Goal: Task Accomplishment & Management: Complete application form

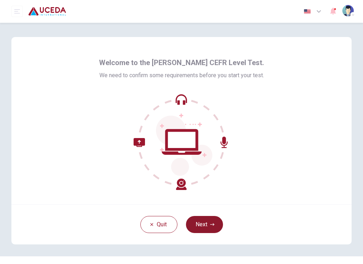
click at [203, 221] on button "Next" at bounding box center [204, 224] width 37 height 17
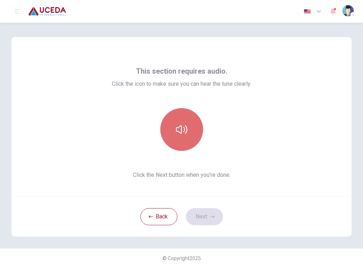
click at [186, 129] on icon "button" at bounding box center [181, 129] width 11 height 9
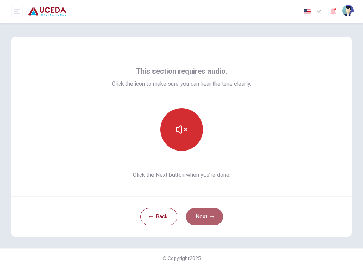
click at [205, 215] on button "Next" at bounding box center [204, 217] width 37 height 17
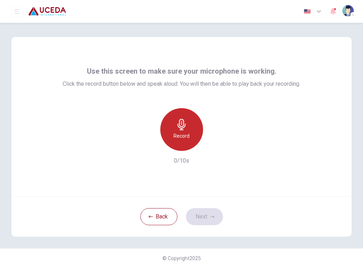
click at [179, 140] on h6 "Record" at bounding box center [182, 136] width 16 height 9
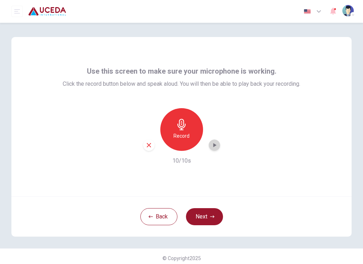
click at [216, 148] on icon "button" at bounding box center [214, 145] width 7 height 7
click at [149, 147] on icon "button" at bounding box center [149, 145] width 6 height 6
click at [209, 217] on button "Next" at bounding box center [204, 217] width 37 height 17
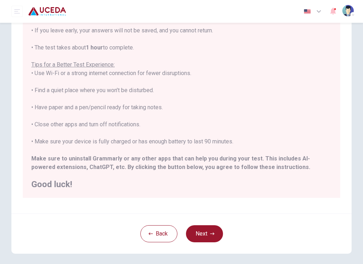
scroll to position [122, 0]
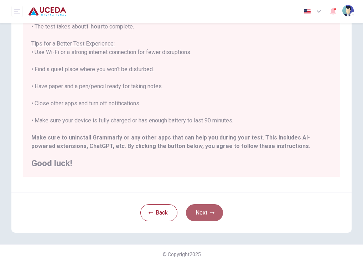
click at [213, 208] on button "Next" at bounding box center [204, 213] width 37 height 17
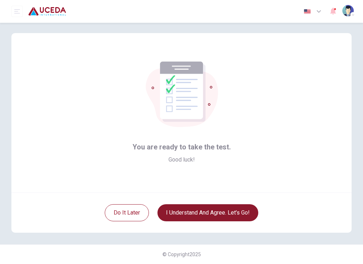
scroll to position [4, 0]
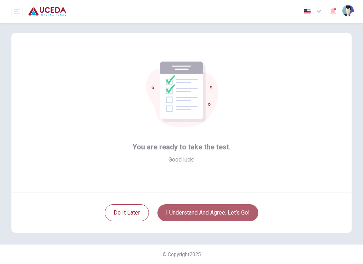
click at [195, 212] on button "I understand and agree. Let’s go!" at bounding box center [208, 213] width 101 height 17
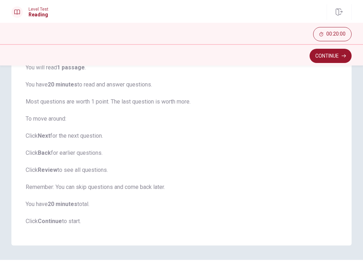
scroll to position [77, 0]
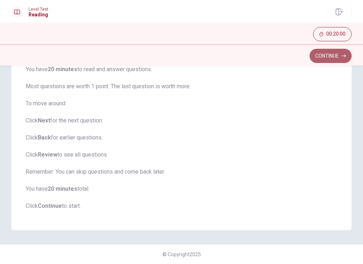
click at [319, 58] on button "Continue" at bounding box center [331, 56] width 42 height 14
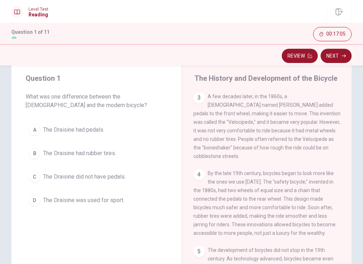
scroll to position [131, 0]
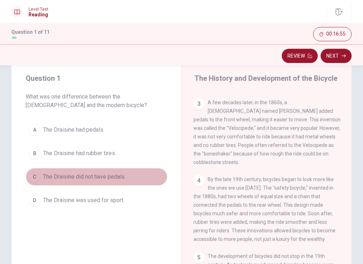
click at [89, 178] on span "The Draisine did not have pedals." at bounding box center [84, 177] width 83 height 9
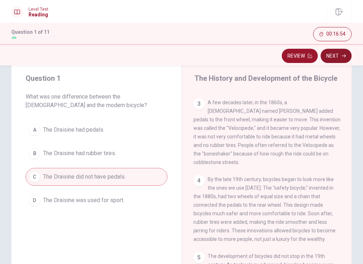
click at [335, 54] on button "Next" at bounding box center [336, 56] width 31 height 14
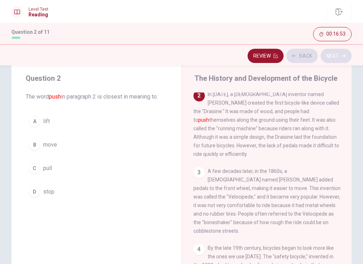
scroll to position [60, 0]
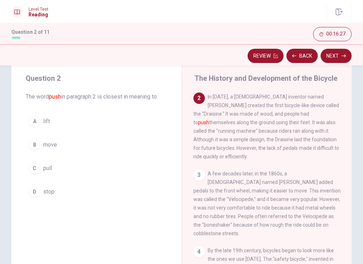
click at [38, 145] on div "B" at bounding box center [34, 144] width 11 height 11
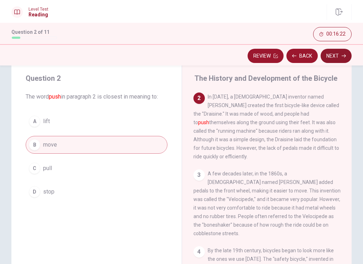
click at [341, 57] on button "Next" at bounding box center [336, 56] width 31 height 14
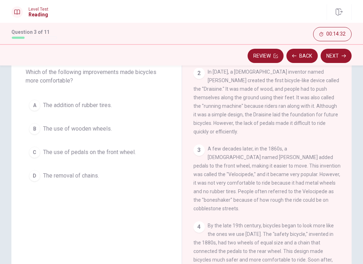
scroll to position [61, 0]
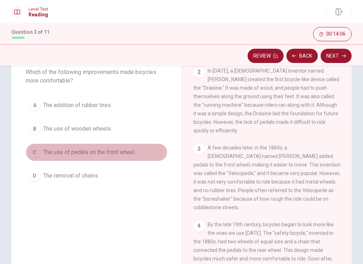
click at [38, 154] on div "C" at bounding box center [34, 152] width 11 height 11
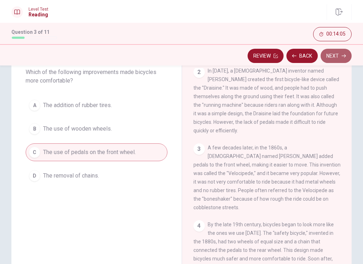
click at [334, 53] on button "Next" at bounding box center [336, 56] width 31 height 14
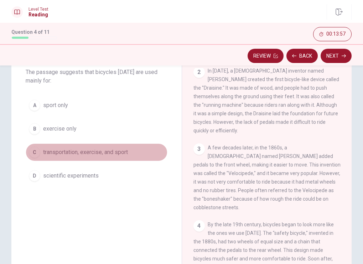
click at [52, 152] on span "transportation, exercise, and sport" at bounding box center [85, 152] width 85 height 9
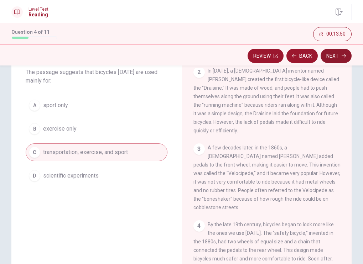
click at [331, 58] on button "Next" at bounding box center [336, 56] width 31 height 14
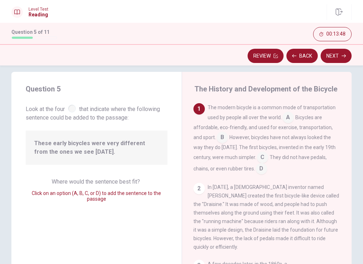
scroll to position [10, 0]
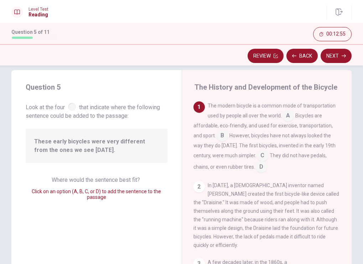
click at [257, 158] on input at bounding box center [262, 156] width 11 height 11
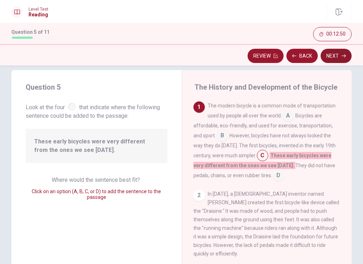
click at [332, 53] on button "Next" at bounding box center [336, 56] width 31 height 14
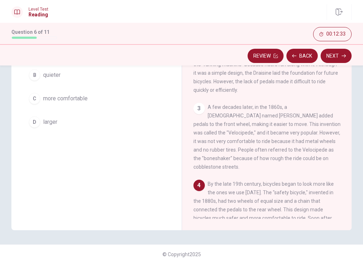
scroll to position [50, 0]
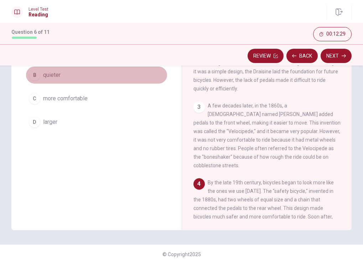
click at [36, 74] on div "B" at bounding box center [34, 75] width 11 height 11
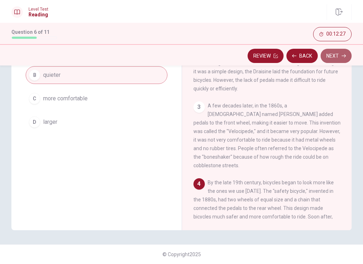
click at [341, 57] on button "Next" at bounding box center [336, 56] width 31 height 14
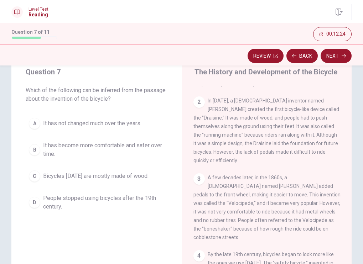
scroll to position [25, 0]
click at [37, 149] on div "B" at bounding box center [34, 149] width 11 height 11
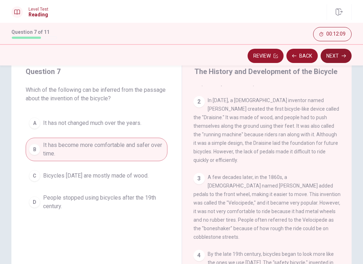
click at [341, 55] on button "Next" at bounding box center [336, 56] width 31 height 14
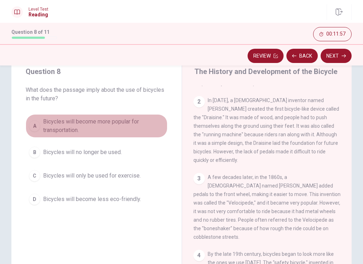
click at [58, 124] on span "Bicycles will become more popular for transportation." at bounding box center [103, 126] width 121 height 17
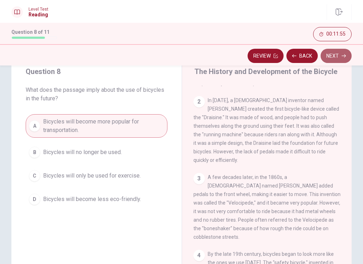
click at [335, 56] on button "Next" at bounding box center [336, 56] width 31 height 14
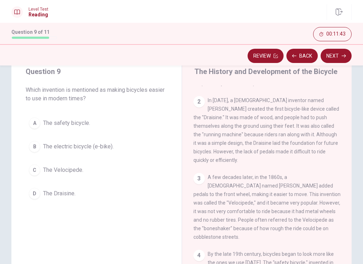
click at [54, 144] on span "The electric bicycle (e-bike)." at bounding box center [78, 147] width 71 height 9
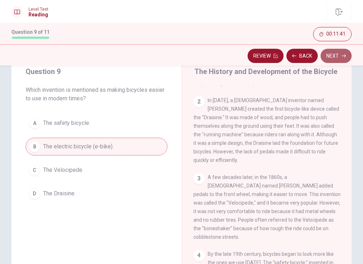
click at [334, 57] on button "Next" at bounding box center [336, 56] width 31 height 14
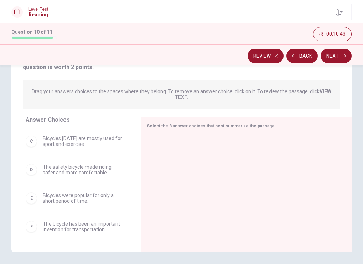
scroll to position [105, 0]
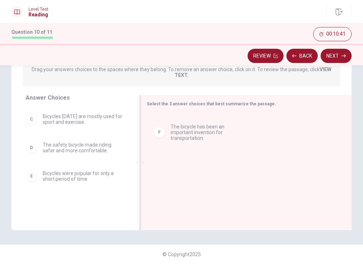
drag, startPoint x: 92, startPoint y: 210, endPoint x: 222, endPoint y: 129, distance: 153.3
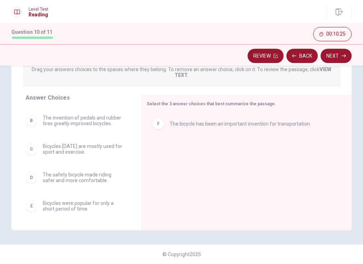
scroll to position [0, 0]
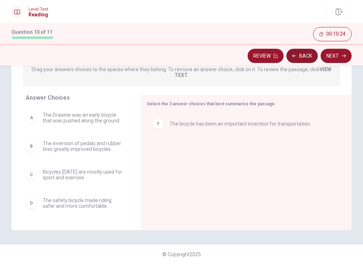
click at [306, 59] on button "Back" at bounding box center [302, 56] width 31 height 14
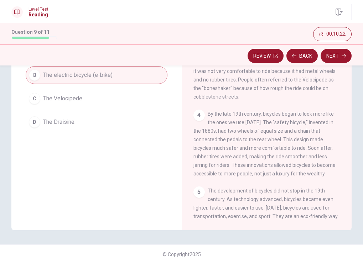
scroll to position [137, 0]
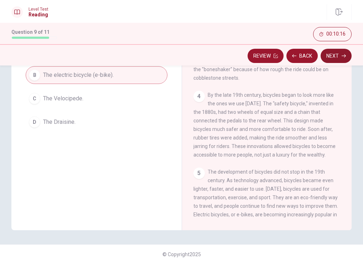
click at [335, 49] on button "Next" at bounding box center [336, 56] width 31 height 14
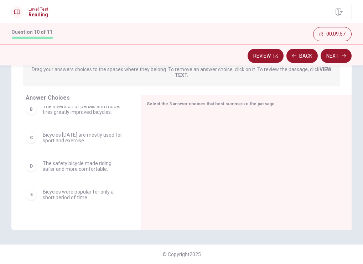
scroll to position [56, 0]
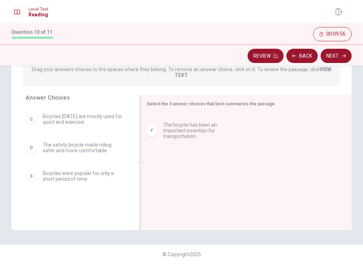
drag, startPoint x: 82, startPoint y: 209, endPoint x: 199, endPoint y: 129, distance: 140.9
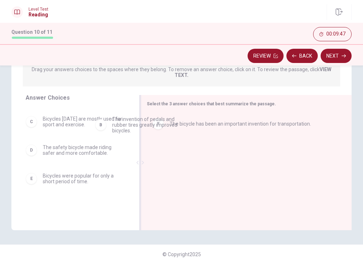
scroll to position [23, 0]
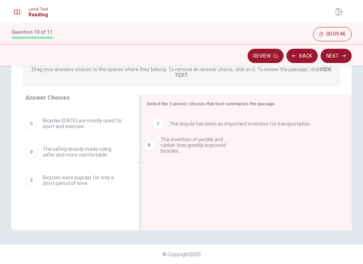
drag, startPoint x: 81, startPoint y: 123, endPoint x: 207, endPoint y: 144, distance: 128.0
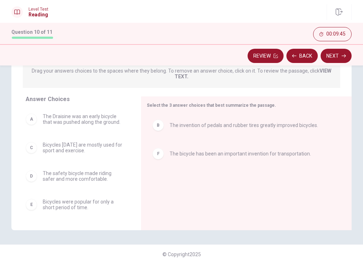
scroll to position [103, 0]
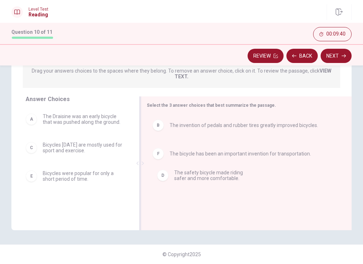
drag, startPoint x: 72, startPoint y: 176, endPoint x: 200, endPoint y: 176, distance: 128.3
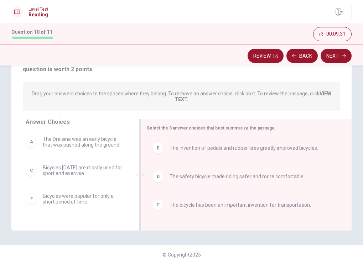
scroll to position [86, 0]
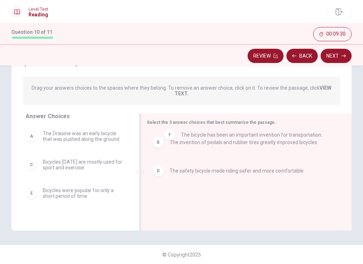
drag, startPoint x: 189, startPoint y: 206, endPoint x: 197, endPoint y: 133, distance: 73.2
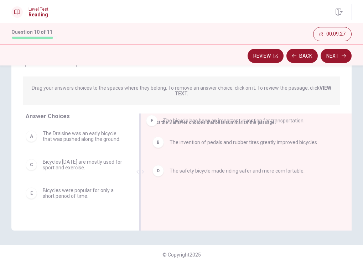
drag, startPoint x: 175, startPoint y: 206, endPoint x: 169, endPoint y: 119, distance: 87.5
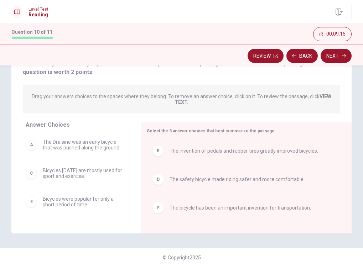
scroll to position [81, 0]
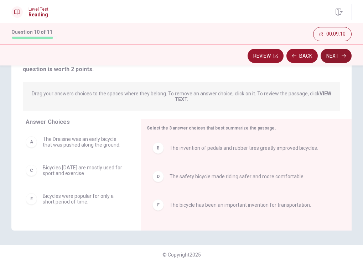
click at [343, 53] on button "Next" at bounding box center [336, 56] width 31 height 14
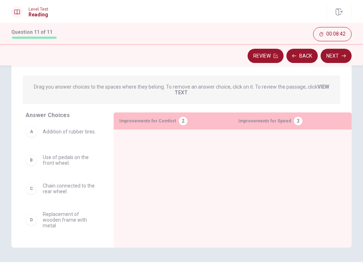
scroll to position [0, 0]
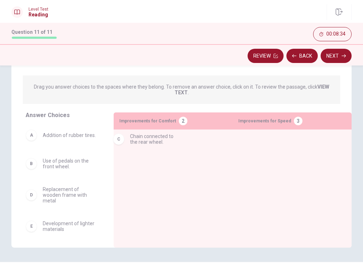
drag, startPoint x: 61, startPoint y: 197, endPoint x: 144, endPoint y: 140, distance: 100.5
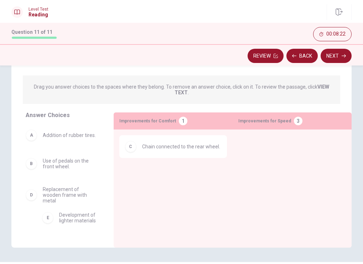
scroll to position [3, 0]
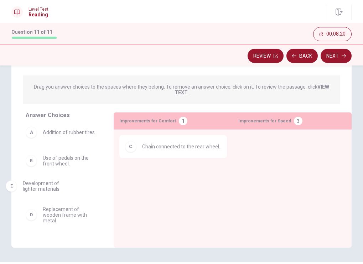
drag, startPoint x: 68, startPoint y: 232, endPoint x: 62, endPoint y: 186, distance: 46.7
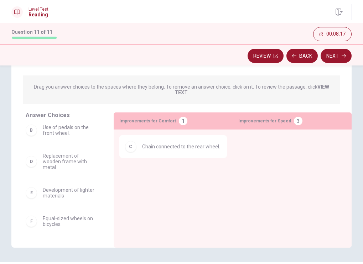
scroll to position [35, 0]
drag, startPoint x: 58, startPoint y: 220, endPoint x: 165, endPoint y: 168, distance: 119.4
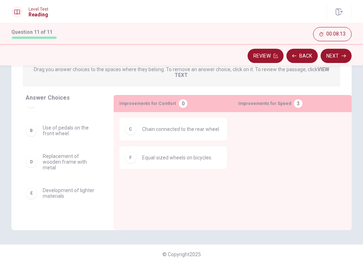
scroll to position [0, 0]
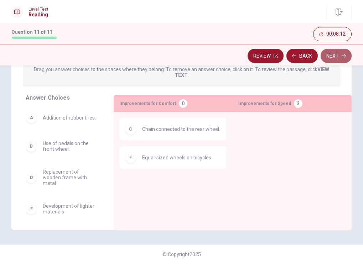
click at [336, 58] on button "Next" at bounding box center [336, 56] width 31 height 14
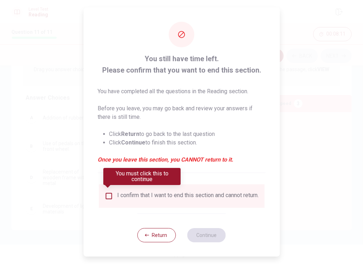
scroll to position [1, 0]
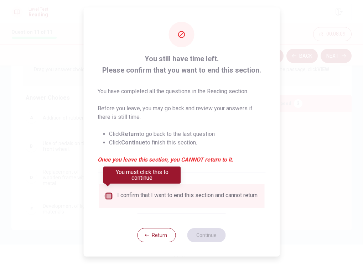
click at [111, 194] on input "You must click this to continue" at bounding box center [108, 196] width 9 height 9
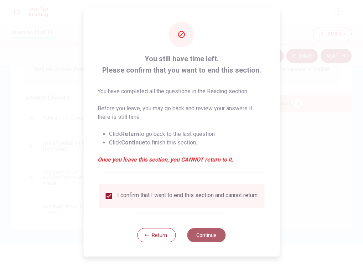
click at [217, 232] on button "Continue" at bounding box center [206, 235] width 38 height 14
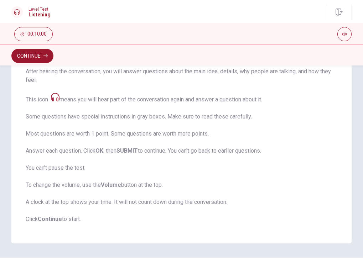
scroll to position [122, 0]
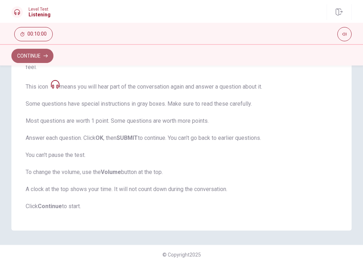
click at [40, 51] on button "Continue" at bounding box center [32, 56] width 42 height 14
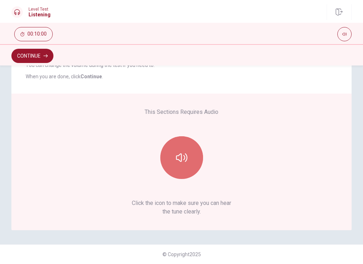
click at [187, 161] on icon "button" at bounding box center [181, 157] width 11 height 11
click at [189, 162] on button "button" at bounding box center [181, 158] width 43 height 43
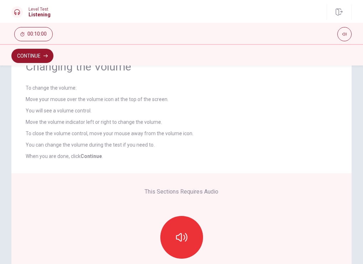
scroll to position [39, 0]
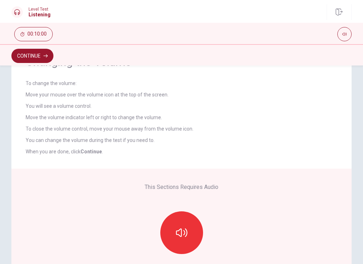
click at [92, 152] on b "Continue" at bounding box center [91, 152] width 21 height 6
click at [37, 55] on button "Continue" at bounding box center [32, 56] width 42 height 14
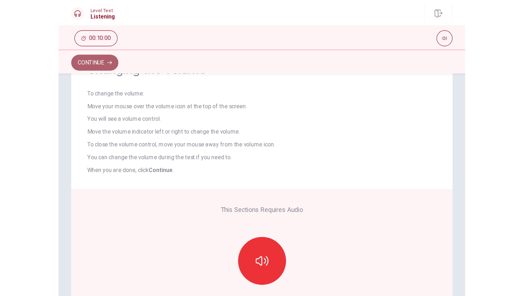
scroll to position [0, 0]
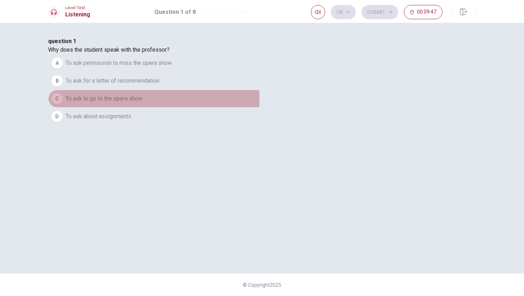
click at [63, 104] on div "C" at bounding box center [56, 98] width 11 height 11
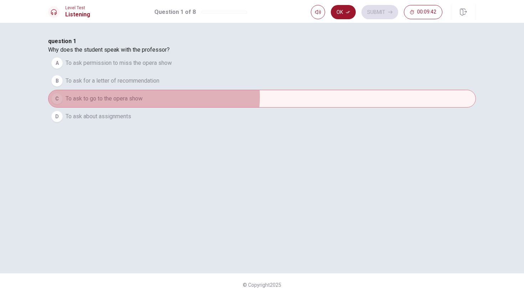
click at [262, 108] on button "C To ask to go to the opera show" at bounding box center [262, 99] width 428 height 18
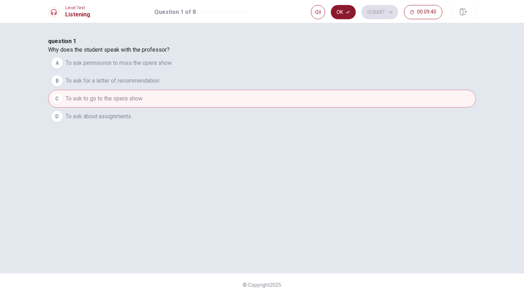
click at [344, 14] on button "Ok" at bounding box center [343, 12] width 25 height 14
click at [363, 7] on button "Submit" at bounding box center [379, 12] width 37 height 14
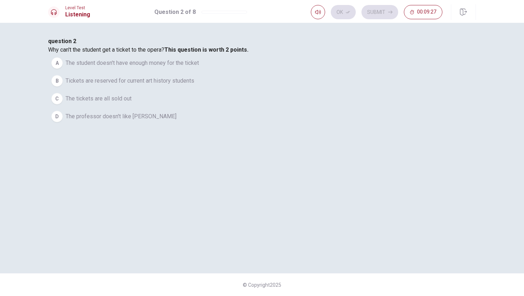
click at [193, 85] on span "Tickets are reserved for current art history students" at bounding box center [130, 81] width 129 height 9
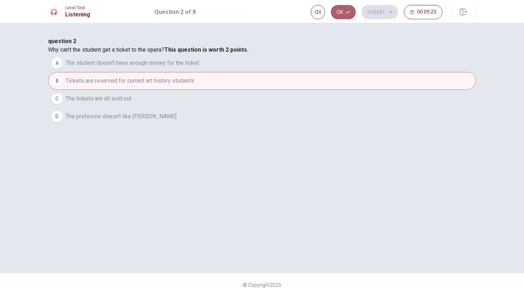
click at [341, 14] on button "Ok" at bounding box center [343, 12] width 25 height 14
click at [363, 12] on button "Submit" at bounding box center [379, 12] width 37 height 14
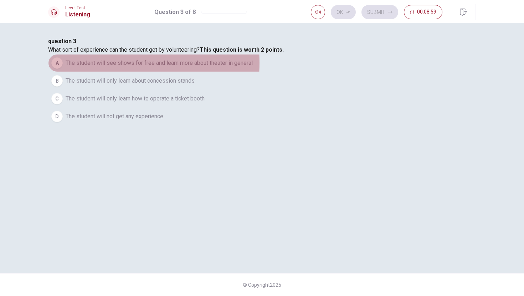
click at [201, 67] on span "The student will see shows for free and learn more about theater in general" at bounding box center [159, 63] width 187 height 9
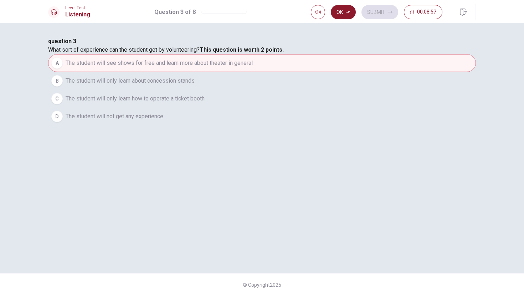
click at [352, 14] on button "Ok" at bounding box center [343, 12] width 25 height 14
click at [363, 12] on button "Submit" at bounding box center [379, 12] width 37 height 14
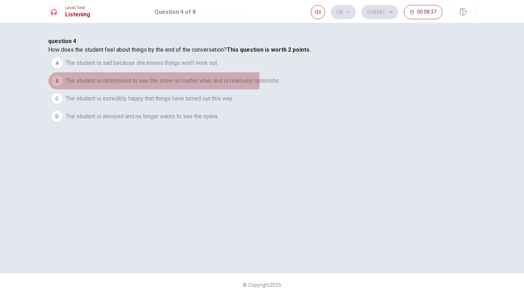
click at [63, 87] on div "B" at bounding box center [56, 80] width 11 height 11
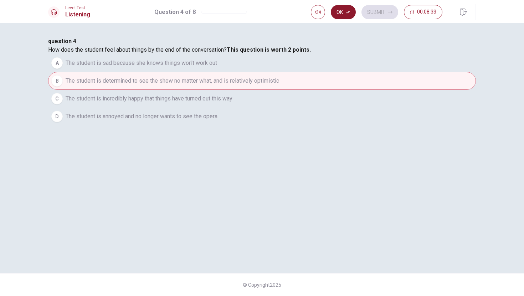
click at [343, 10] on button "Ok" at bounding box center [343, 12] width 25 height 14
click at [363, 11] on button "Submit" at bounding box center [379, 12] width 37 height 14
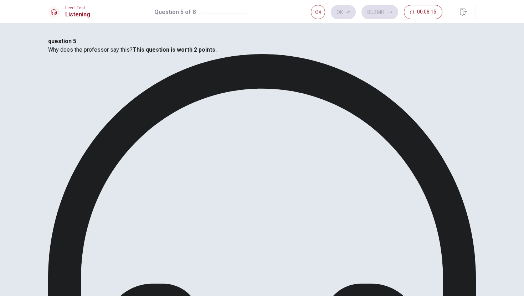
click at [340, 12] on button "Ok" at bounding box center [343, 12] width 25 height 14
click at [363, 11] on button "Submit" at bounding box center [379, 12] width 37 height 14
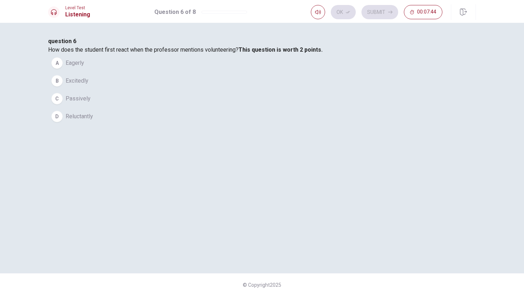
click at [171, 108] on button "C Passively" at bounding box center [262, 99] width 428 height 18
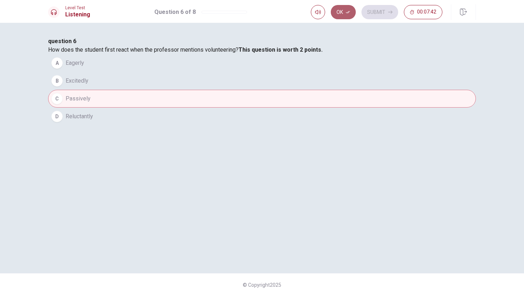
click at [347, 15] on button "Ok" at bounding box center [343, 12] width 25 height 14
click at [363, 13] on button "Submit" at bounding box center [379, 12] width 37 height 14
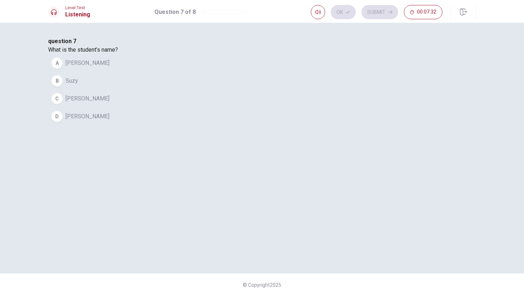
click at [109, 121] on span "[PERSON_NAME]" at bounding box center [88, 116] width 44 height 9
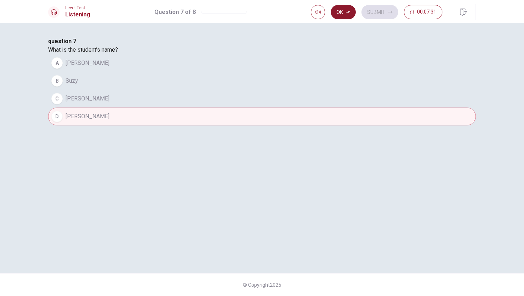
click at [349, 5] on button "Ok" at bounding box center [343, 12] width 25 height 14
click at [363, 14] on button "Submit" at bounding box center [379, 12] width 37 height 14
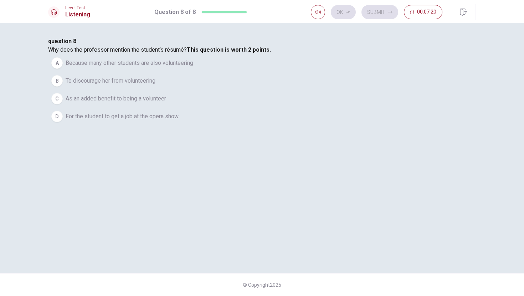
click at [172, 108] on button "C As an added benefit to being a volunteer" at bounding box center [262, 99] width 428 height 18
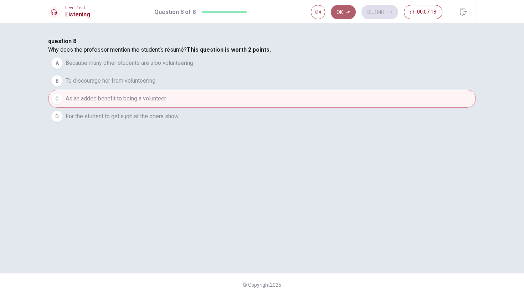
click at [345, 14] on button "Ok" at bounding box center [343, 12] width 25 height 14
click at [363, 12] on button "Submit" at bounding box center [379, 12] width 37 height 14
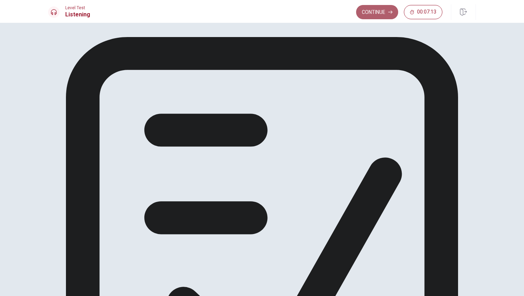
click at [363, 16] on button "Continue" at bounding box center [377, 12] width 42 height 14
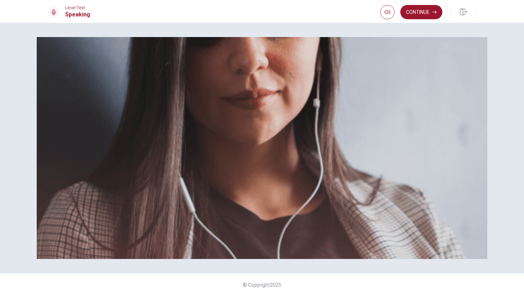
scroll to position [71, 0]
click at [363, 14] on button "Continue" at bounding box center [421, 12] width 42 height 14
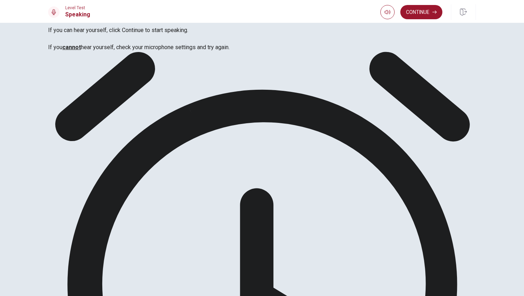
click at [363, 4] on div "Continue" at bounding box center [428, 12] width 96 height 16
click at [363, 10] on button "Continue" at bounding box center [421, 12] width 42 height 14
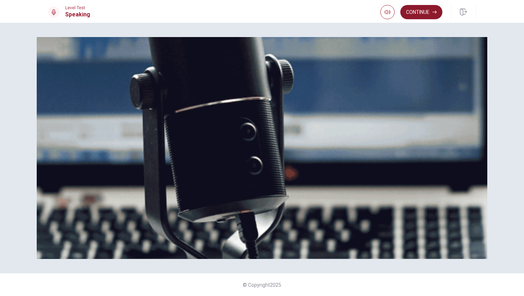
click at [363, 13] on button "Continue" at bounding box center [421, 12] width 42 height 14
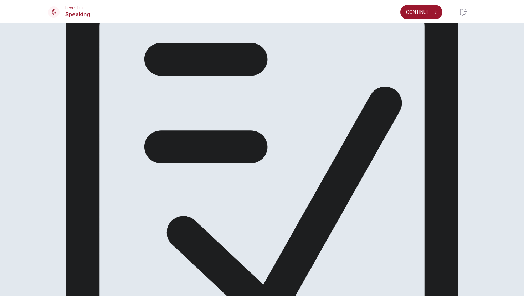
scroll to position [0, 0]
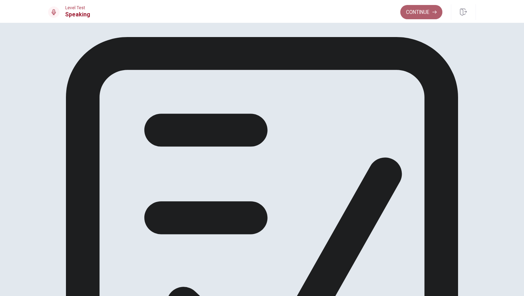
click at [363, 14] on button "Continue" at bounding box center [421, 12] width 42 height 14
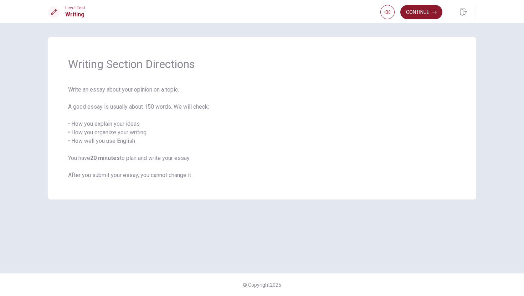
click at [363, 14] on button "Continue" at bounding box center [421, 12] width 42 height 14
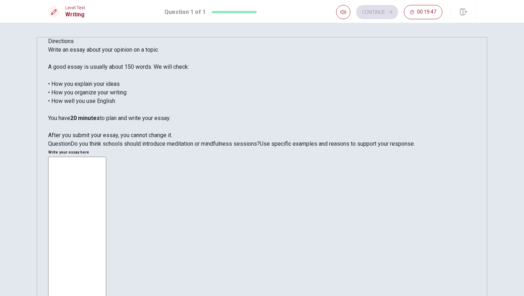
click at [106, 157] on textarea at bounding box center [77, 255] width 58 height 197
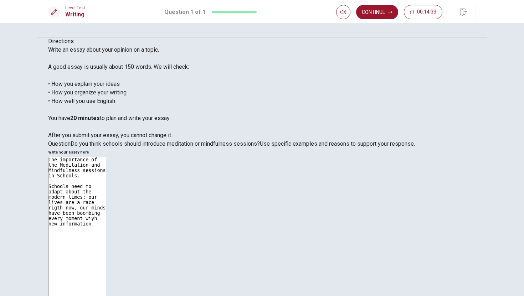
click at [106, 157] on textarea "The importance of the Meditation and Mindfulness sessions in Schools. Schools n…" at bounding box center [77, 255] width 58 height 197
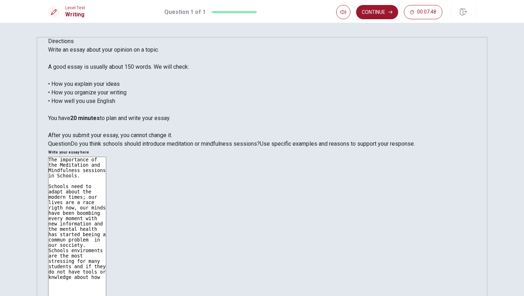
click at [106, 157] on textarea "The importance of the Meditation and Mindfulness sessions in Schools. Schools n…" at bounding box center [77, 255] width 58 height 197
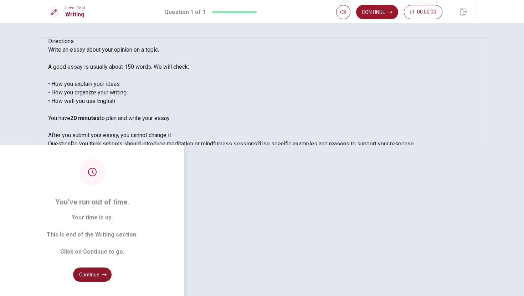
type textarea "The importance of the Meditation and Mindfulness sessions in Schools. Schools n…"
click at [112, 264] on button "Continue" at bounding box center [92, 275] width 38 height 14
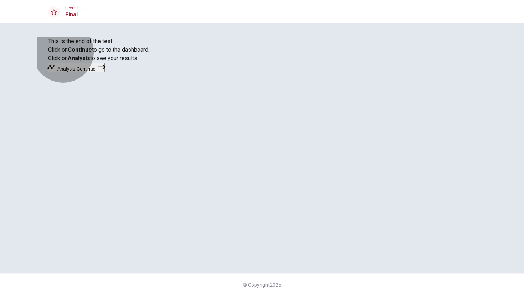
click at [105, 72] on button "Continue" at bounding box center [90, 68] width 29 height 10
